Goal: Task Accomplishment & Management: Use online tool/utility

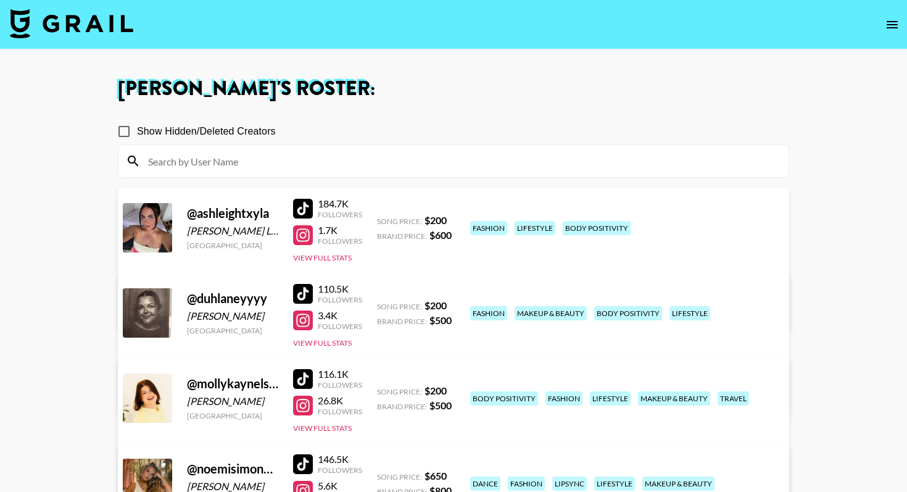
click at [92, 25] on img at bounding box center [71, 24] width 123 height 30
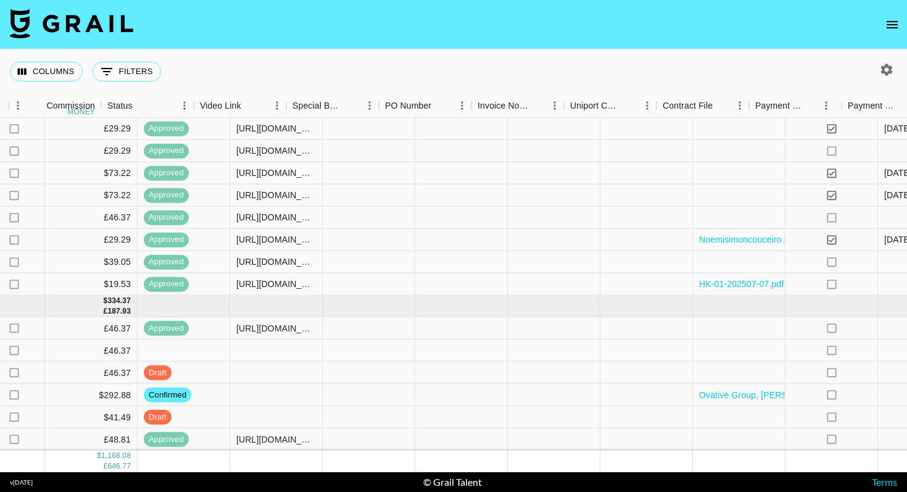
scroll to position [595, 1141]
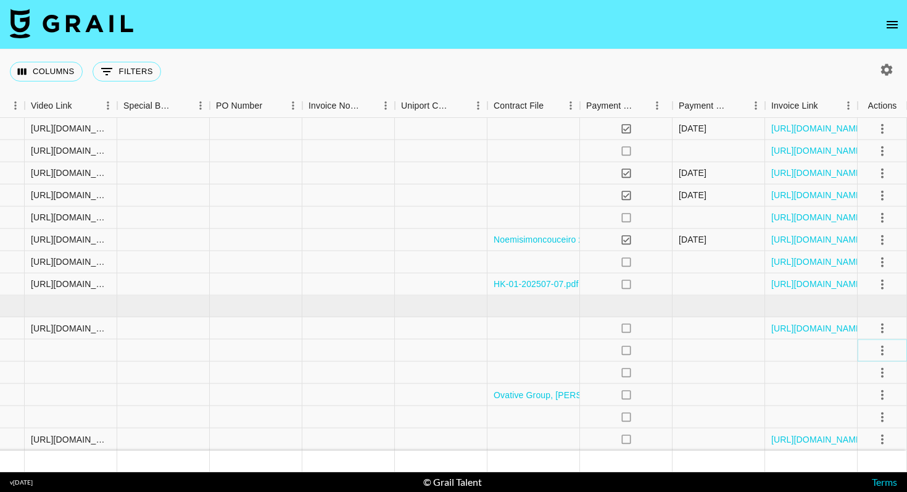
click at [880, 347] on icon "select merge strategy" at bounding box center [882, 349] width 15 height 15
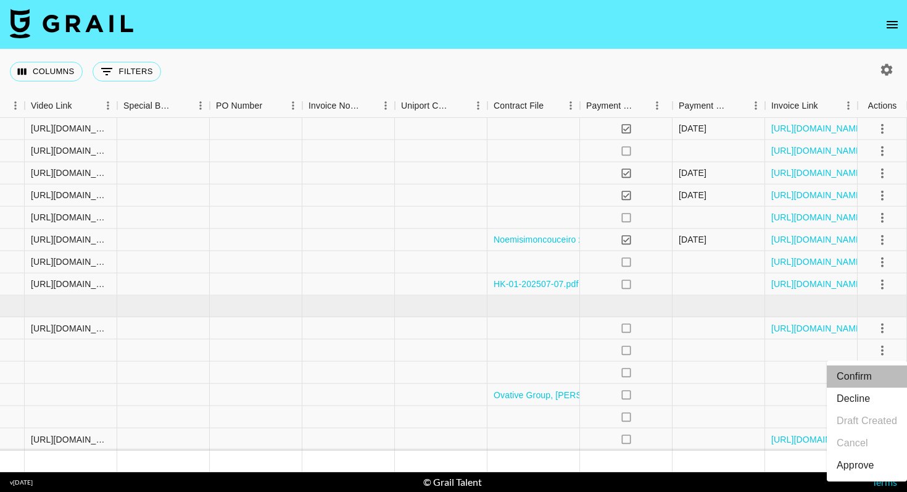
click at [863, 376] on li "Confirm" at bounding box center [867, 376] width 80 height 22
click at [861, 417] on li "Draft Created" at bounding box center [867, 421] width 80 height 22
click at [410, 53] on div "Columns 0 Filters + Booking" at bounding box center [453, 71] width 907 height 44
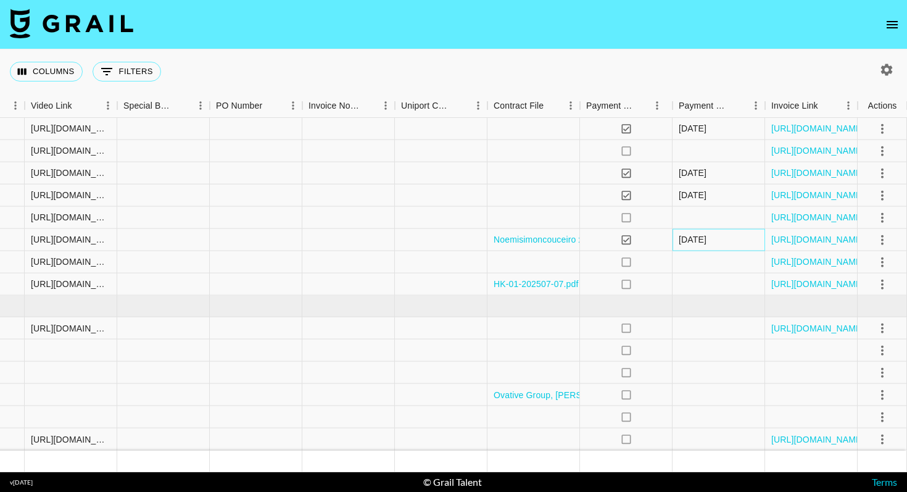
click at [705, 232] on div "[DATE]" at bounding box center [719, 240] width 93 height 22
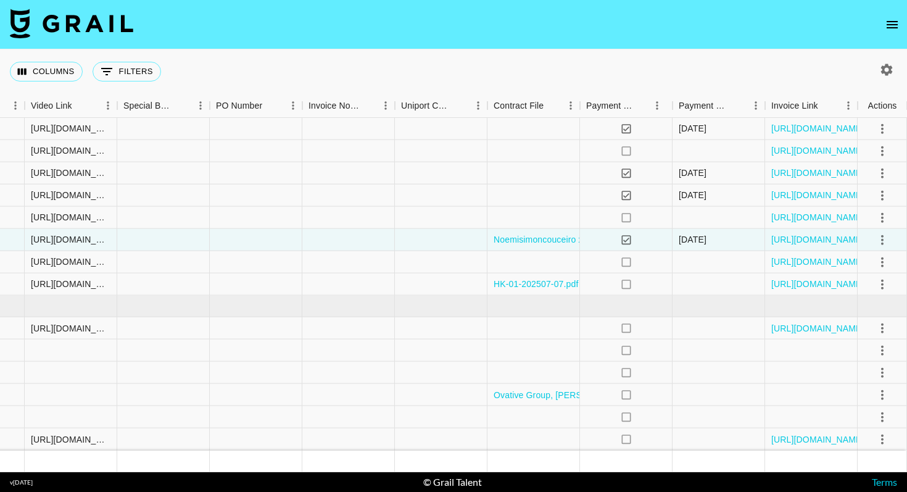
click at [591, 61] on div "Columns 0 Filters + Booking" at bounding box center [453, 71] width 907 height 44
